Goal: Task Accomplishment & Management: Complete application form

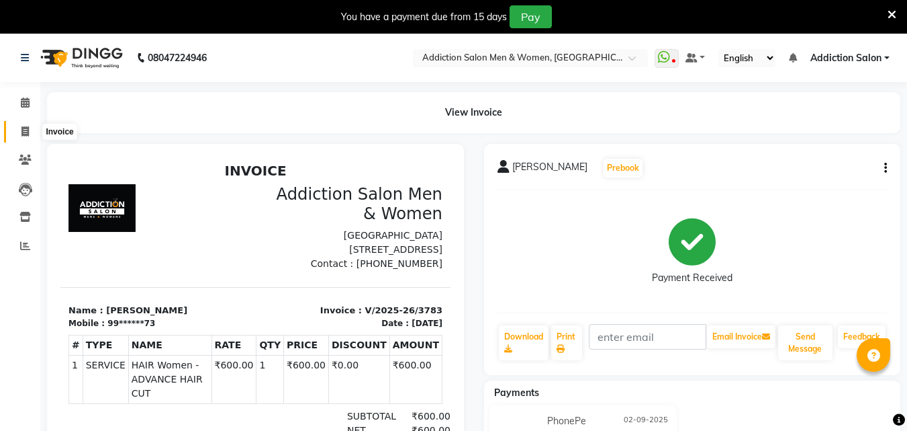
click at [21, 130] on icon at bounding box center [24, 131] width 7 height 10
select select "service"
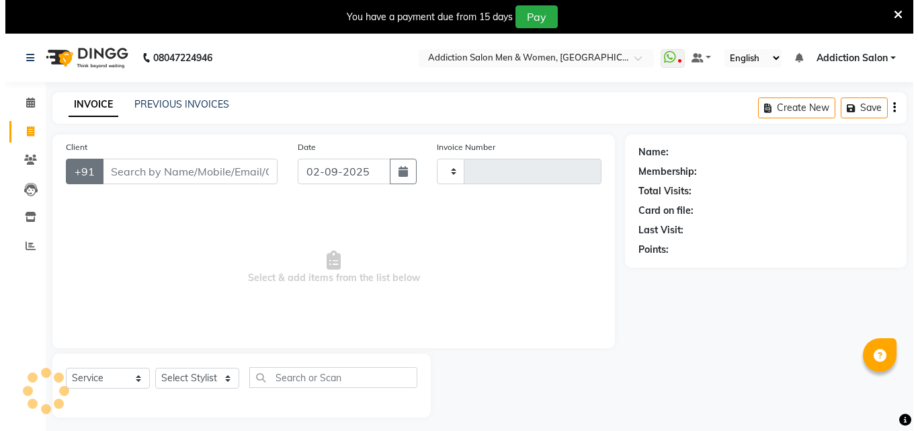
scroll to position [34, 0]
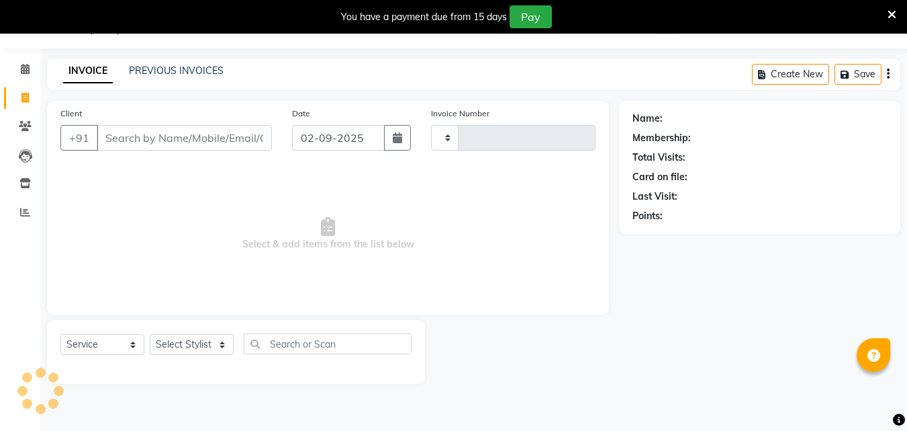
type input "3784"
select select "6595"
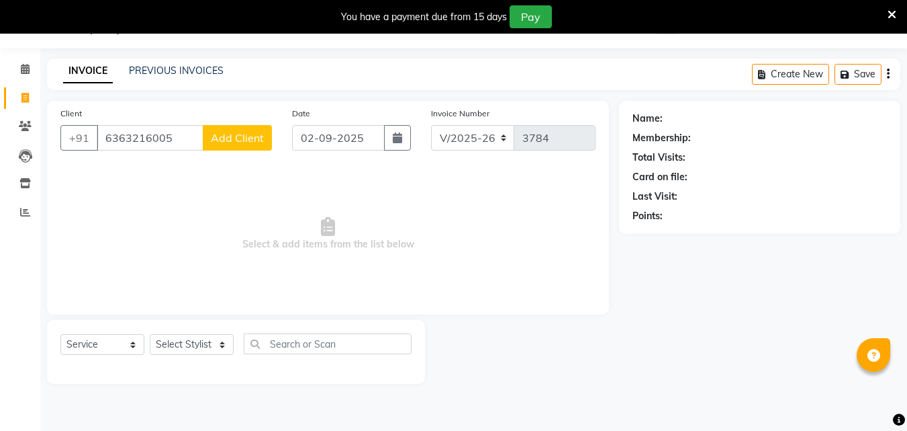
type input "6363216005"
click at [240, 135] on span "Add Client" at bounding box center [237, 137] width 53 height 13
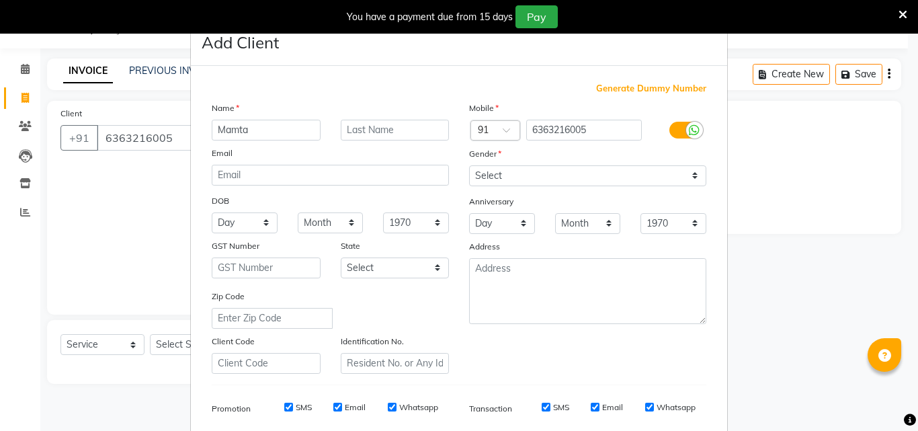
type input "Mamta"
click at [551, 173] on select "Select [DEMOGRAPHIC_DATA] [DEMOGRAPHIC_DATA] Other Prefer Not To Say" at bounding box center [587, 175] width 237 height 21
select select "[DEMOGRAPHIC_DATA]"
click at [469, 165] on select "Select [DEMOGRAPHIC_DATA] [DEMOGRAPHIC_DATA] Other Prefer Not To Say" at bounding box center [587, 175] width 237 height 21
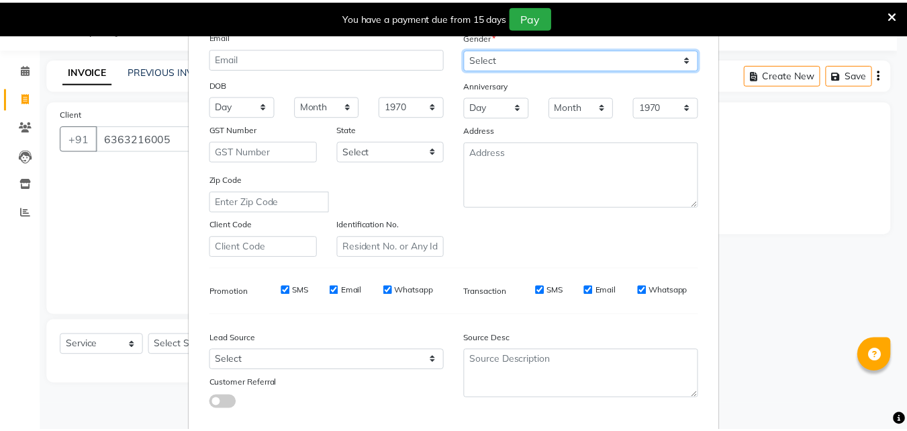
scroll to position [189, 0]
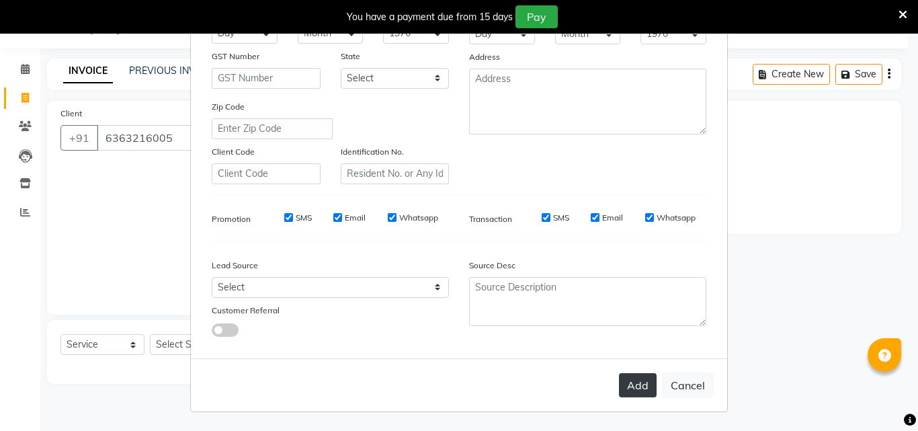
click at [629, 390] on button "Add" at bounding box center [638, 385] width 38 height 24
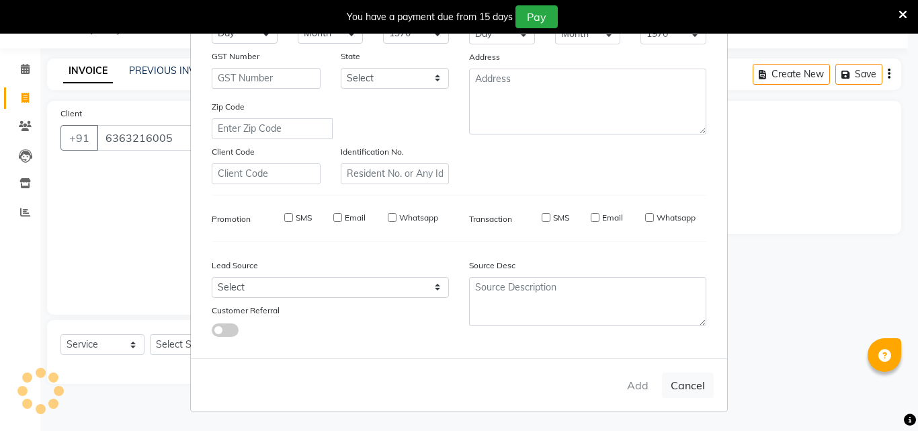
type input "63******05"
select select
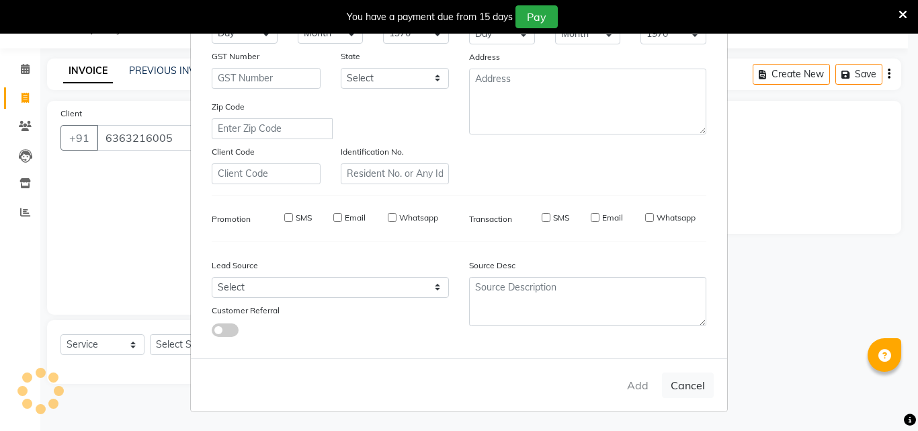
select select
checkbox input "false"
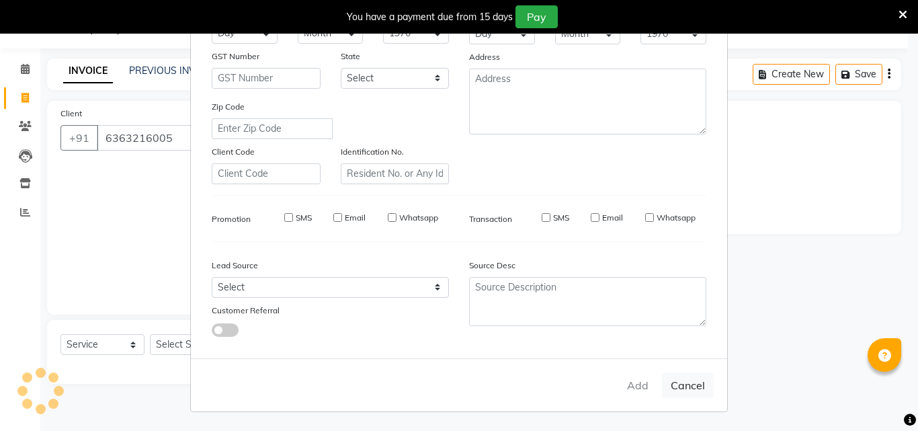
checkbox input "false"
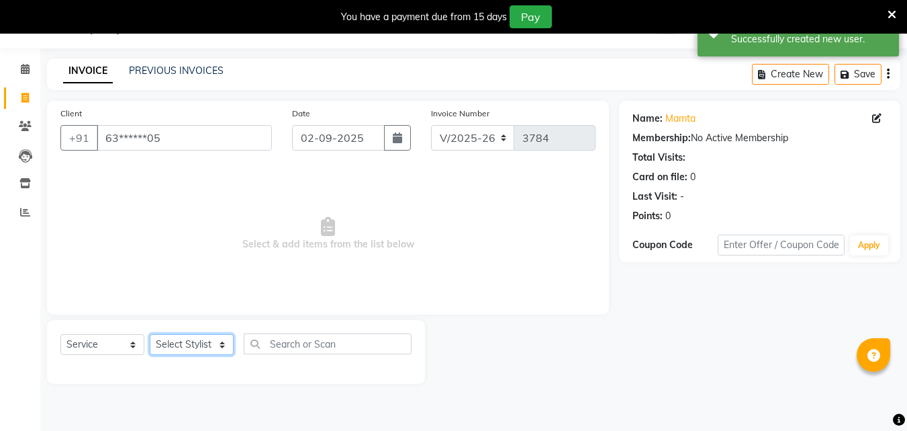
click at [188, 336] on select "Select Stylist Addiction Salon ANJALI BANSIKA [PERSON_NAME] [PERSON_NAME] [PERS…" at bounding box center [192, 344] width 84 height 21
select select "51007"
click at [150, 334] on select "Select Stylist Addiction Salon ANJALI BANSIKA [PERSON_NAME] [PERSON_NAME] [PERS…" at bounding box center [192, 344] width 84 height 21
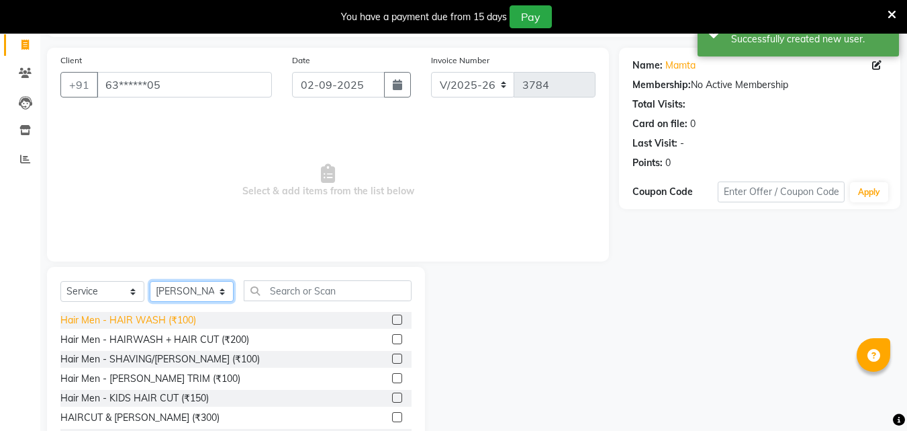
scroll to position [141, 0]
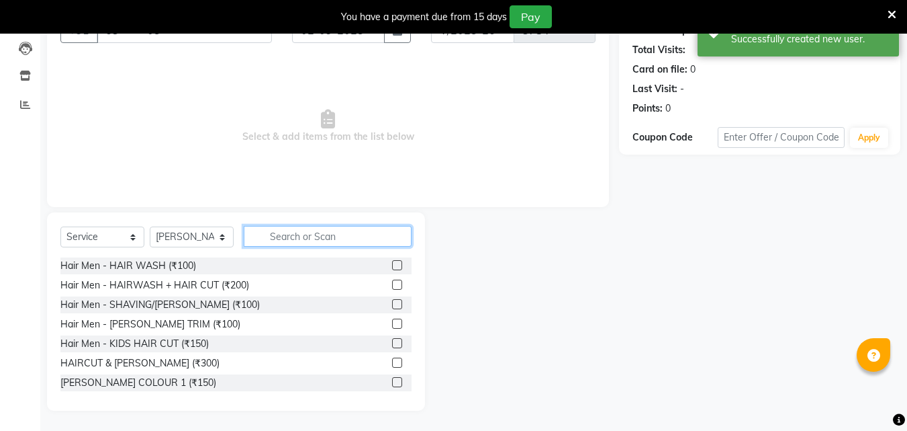
click at [343, 226] on input "text" at bounding box center [328, 236] width 168 height 21
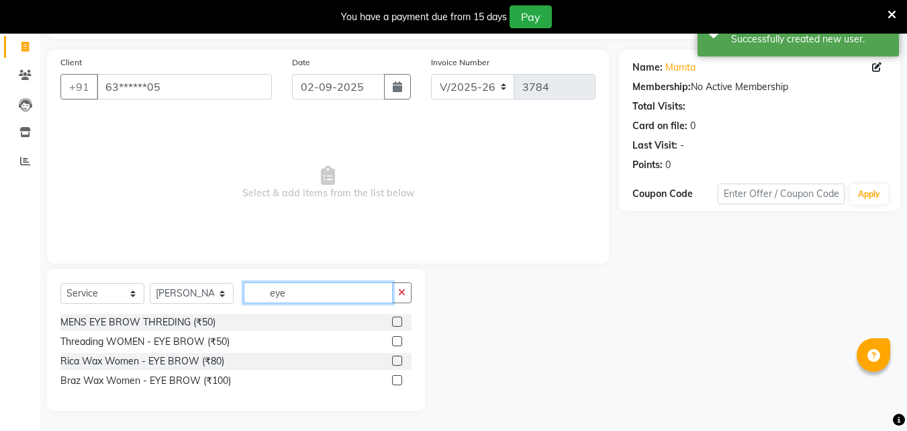
type input "eye"
click at [395, 340] on label at bounding box center [397, 341] width 10 height 10
click at [395, 340] on input "checkbox" at bounding box center [396, 341] width 9 height 9
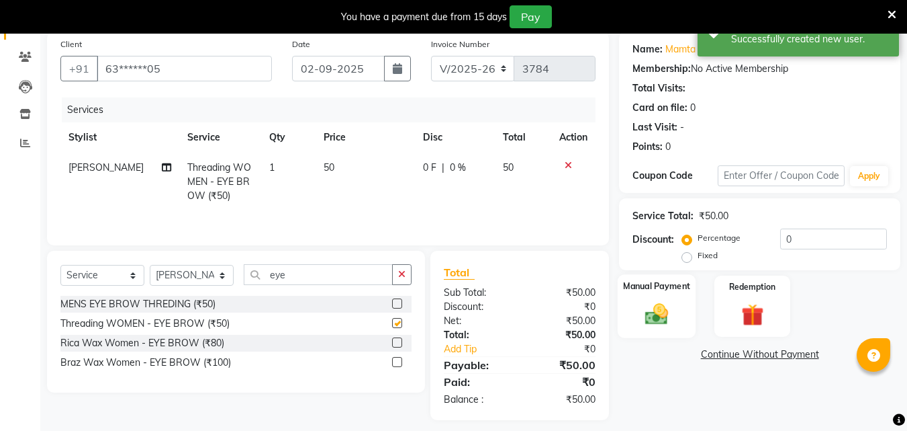
scroll to position [112, 0]
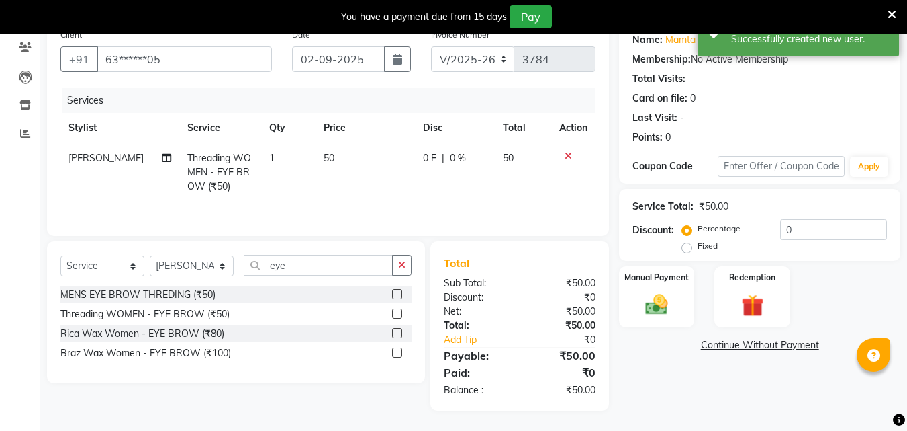
checkbox input "false"
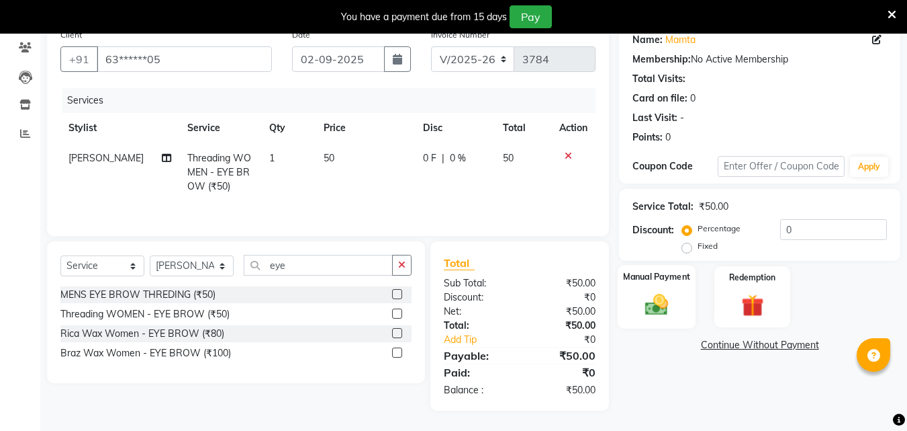
click at [686, 286] on div "Manual Payment" at bounding box center [657, 297] width 79 height 64
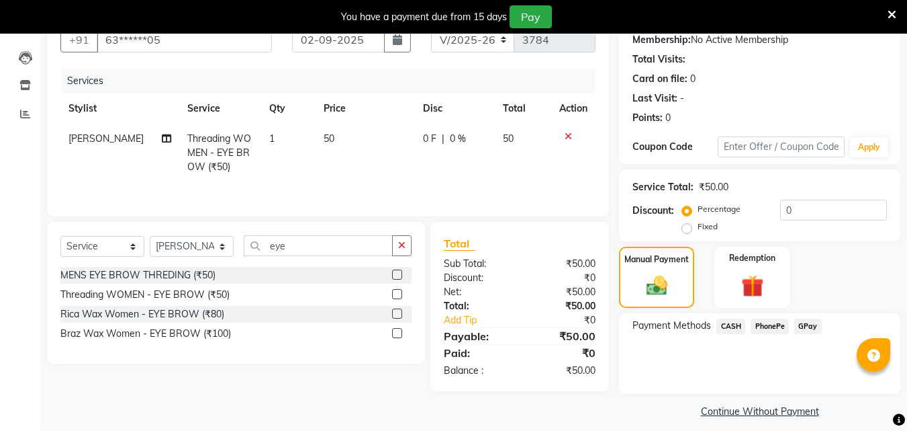
scroll to position [142, 0]
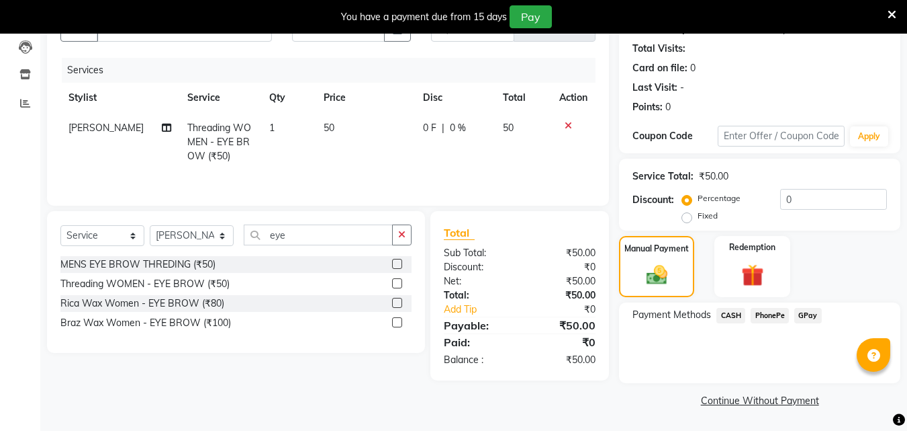
click at [737, 311] on span "CASH" at bounding box center [731, 315] width 29 height 15
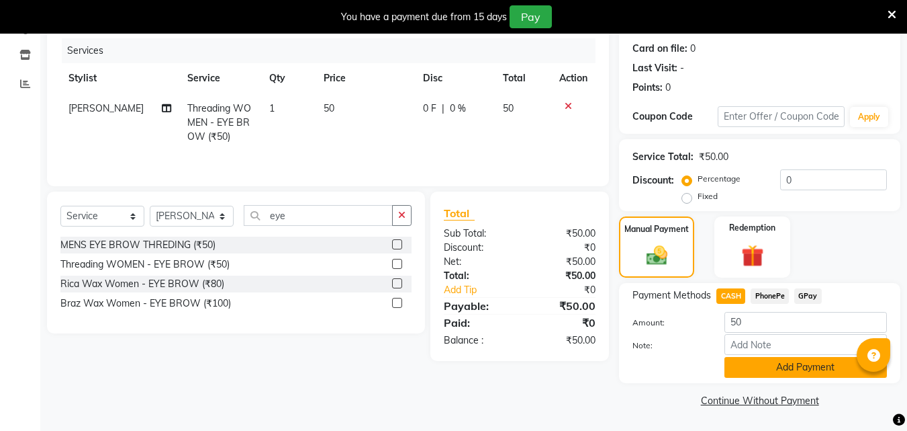
click at [795, 363] on button "Add Payment" at bounding box center [806, 367] width 163 height 21
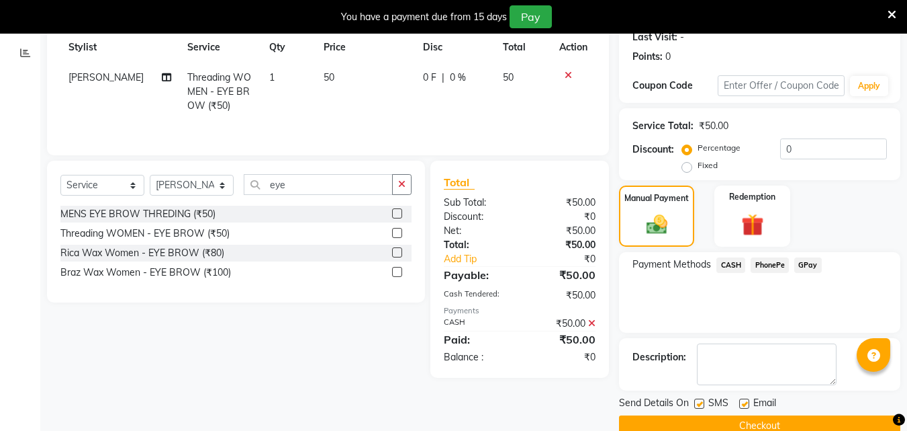
scroll to position [218, 0]
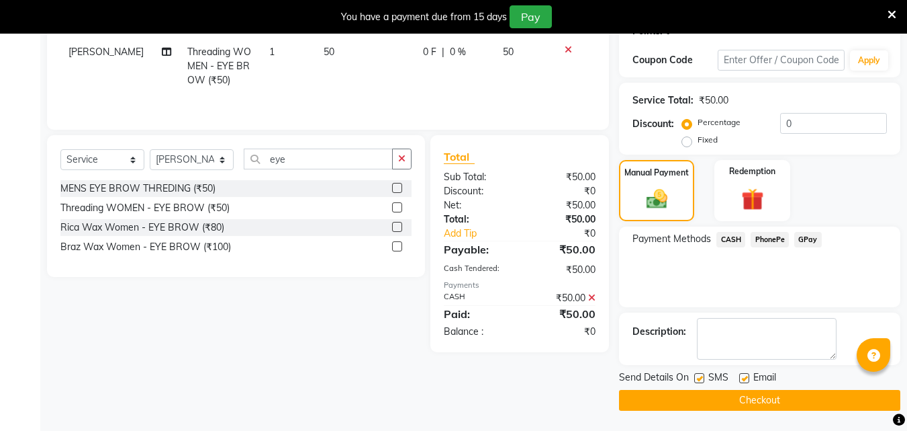
click at [791, 392] on button "Checkout" at bounding box center [759, 400] width 281 height 21
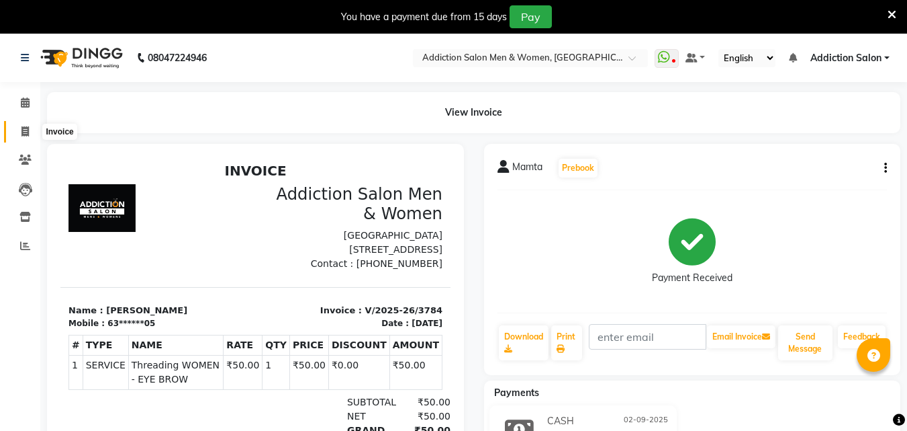
click at [30, 132] on span at bounding box center [25, 131] width 24 height 15
select select "service"
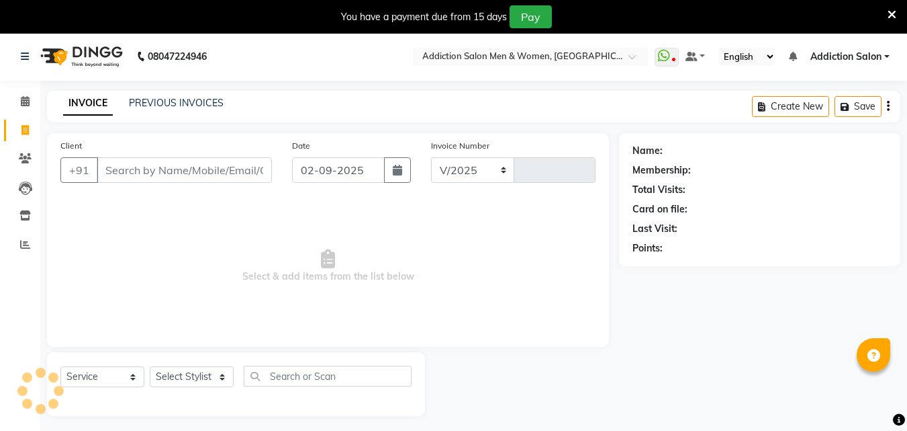
select select "6595"
type input "3785"
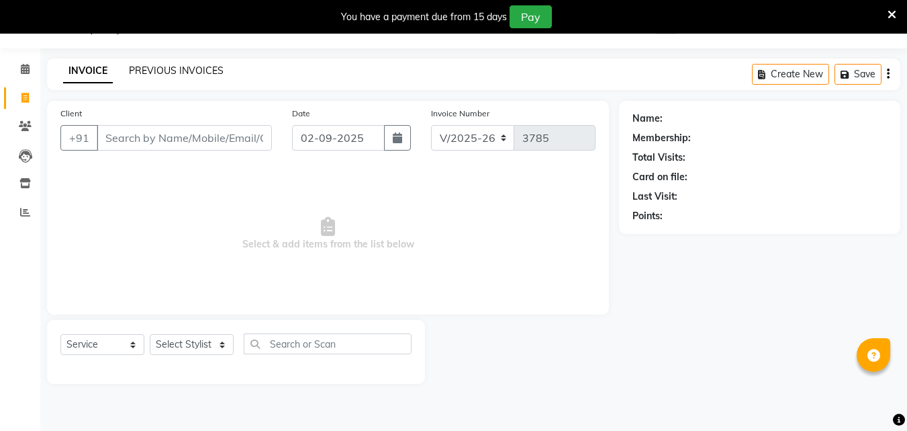
click at [179, 73] on link "PREVIOUS INVOICES" at bounding box center [176, 70] width 95 height 12
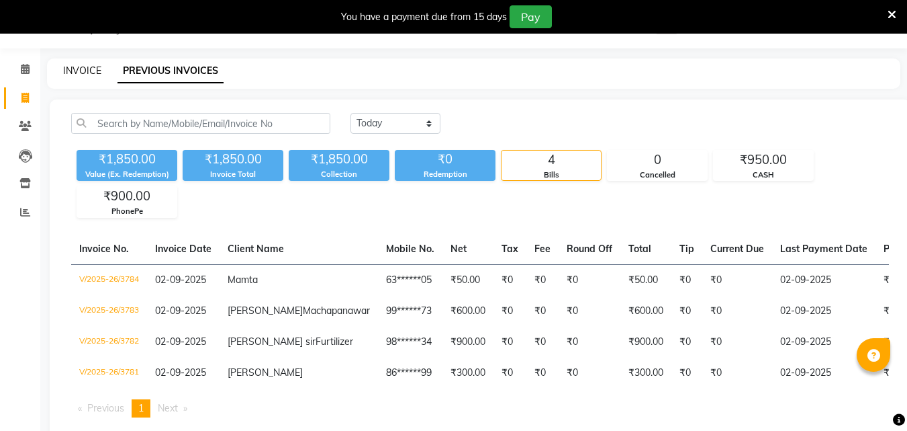
click at [93, 73] on link "INVOICE" at bounding box center [82, 70] width 38 height 12
select select "service"
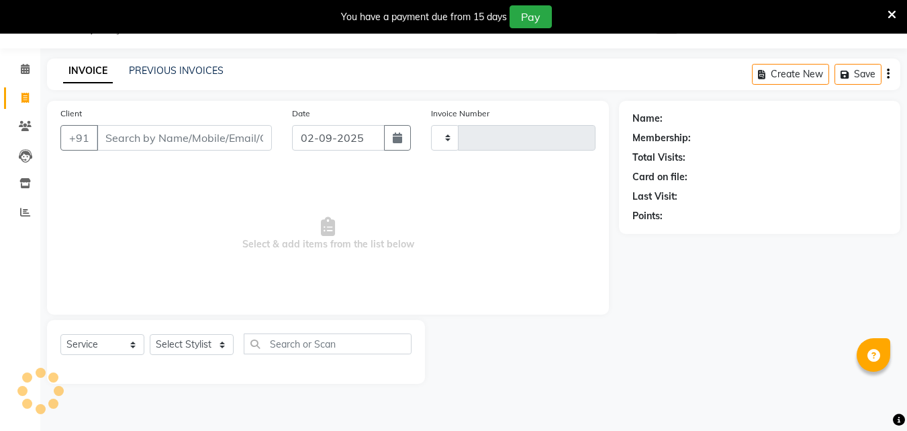
type input "3785"
select select "6595"
click at [172, 74] on link "PREVIOUS INVOICES" at bounding box center [176, 70] width 95 height 12
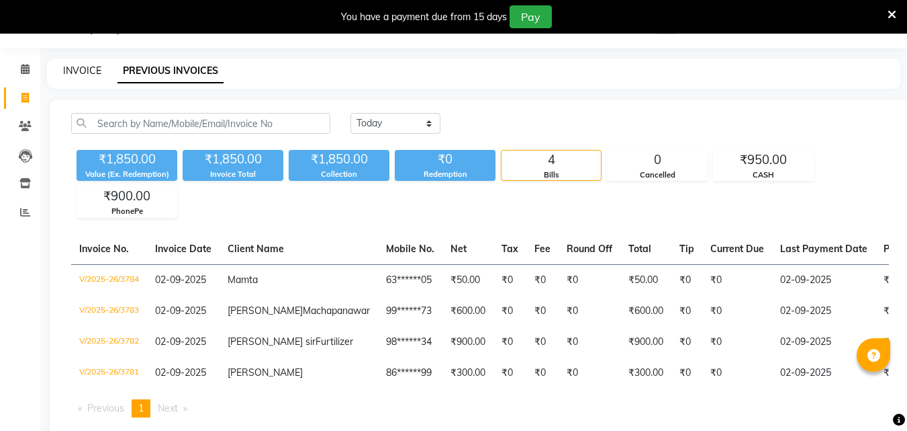
click at [93, 65] on link "INVOICE" at bounding box center [82, 70] width 38 height 12
select select "service"
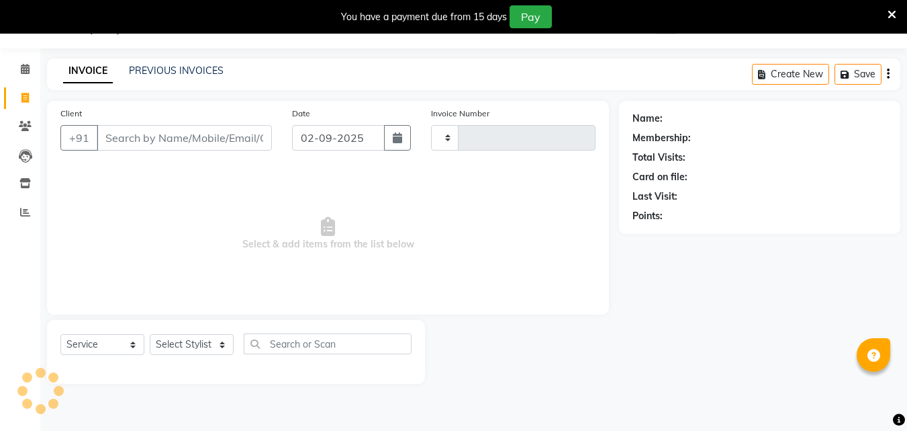
type input "3785"
select select "6595"
click at [10, 69] on link "Calendar" at bounding box center [20, 69] width 32 height 22
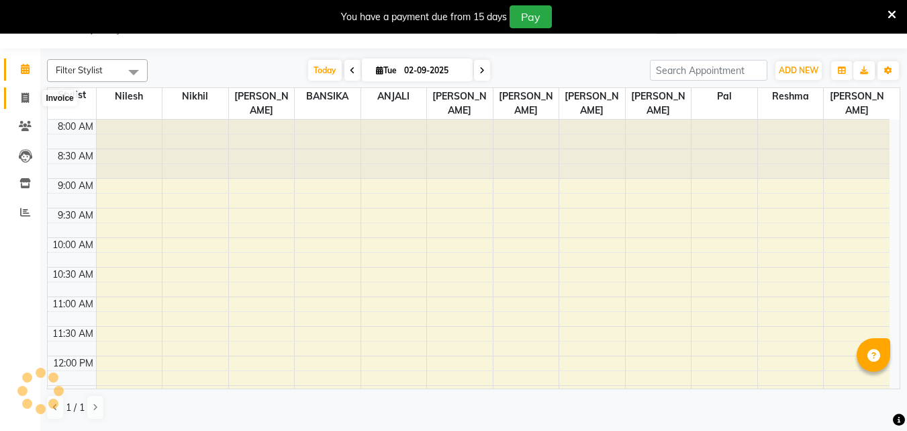
click at [21, 101] on icon at bounding box center [24, 98] width 7 height 10
select select "service"
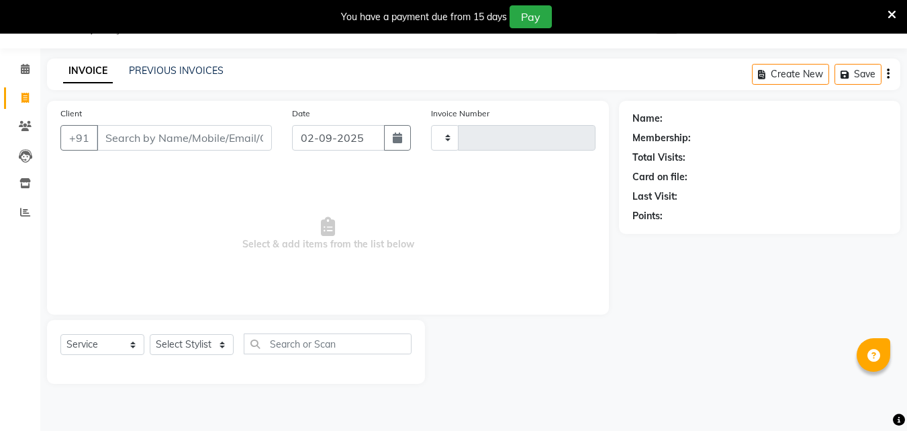
type input "3785"
select select "6595"
click at [171, 69] on link "PREVIOUS INVOICES" at bounding box center [176, 70] width 95 height 12
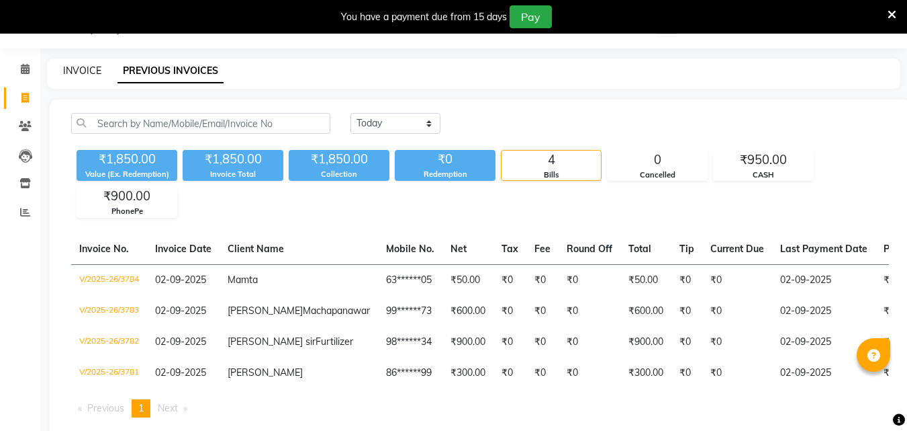
click at [100, 68] on link "INVOICE" at bounding box center [82, 70] width 38 height 12
select select "6595"
select select "service"
